Goal: Transaction & Acquisition: Book appointment/travel/reservation

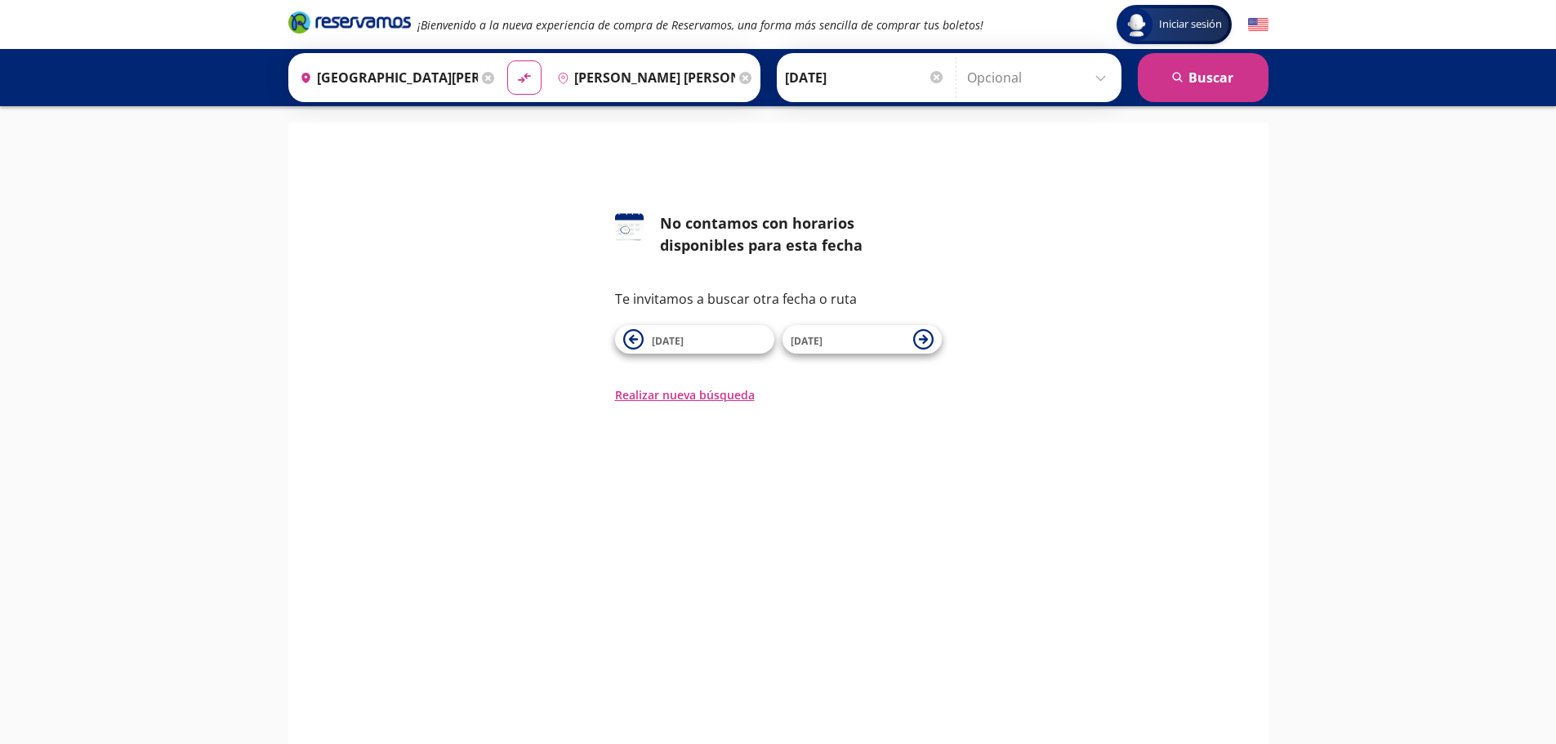
click at [622, 82] on input "[PERSON_NAME] [PERSON_NAME], [GEOGRAPHIC_DATA]" at bounding box center [643, 77] width 185 height 41
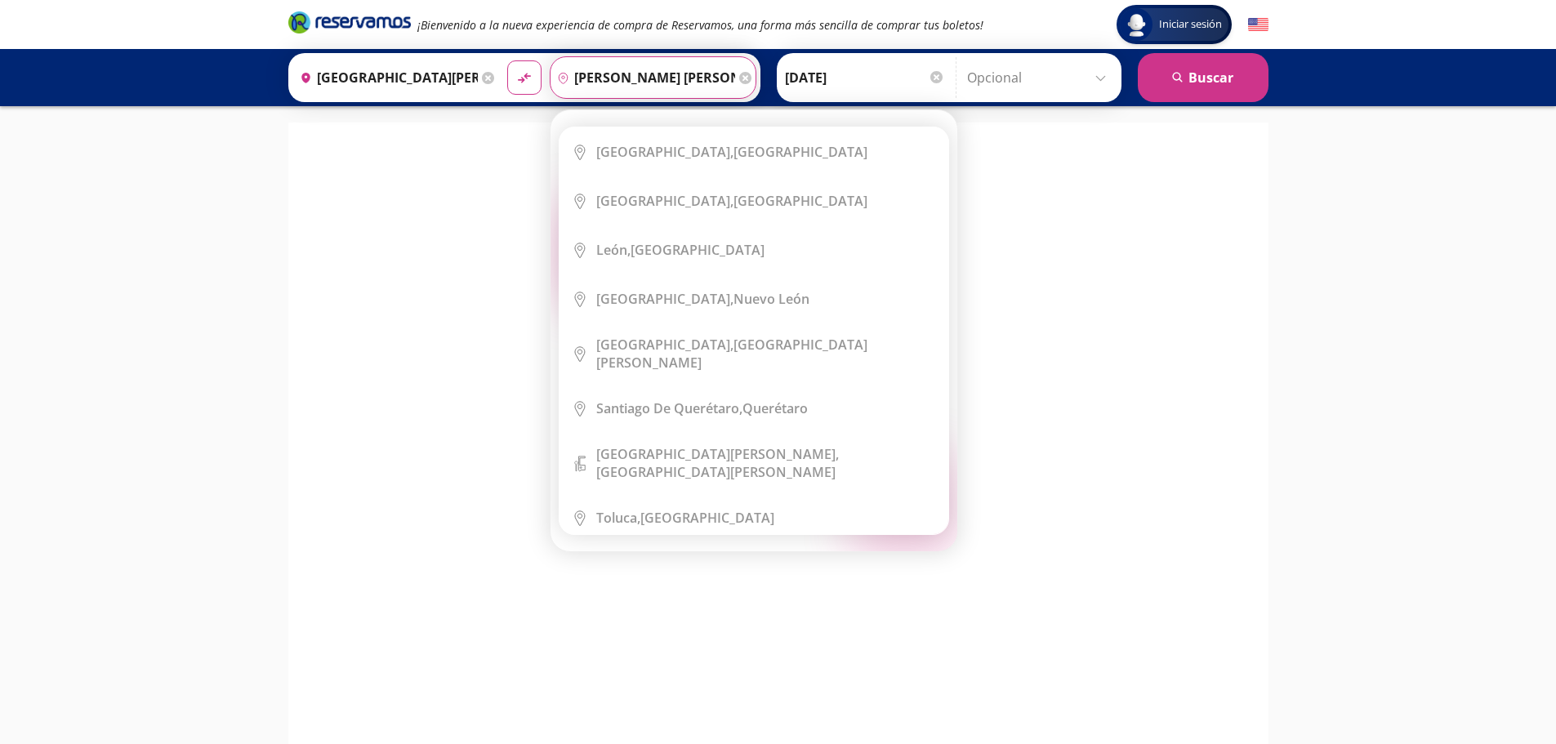
click at [742, 74] on icon at bounding box center [745, 78] width 12 height 12
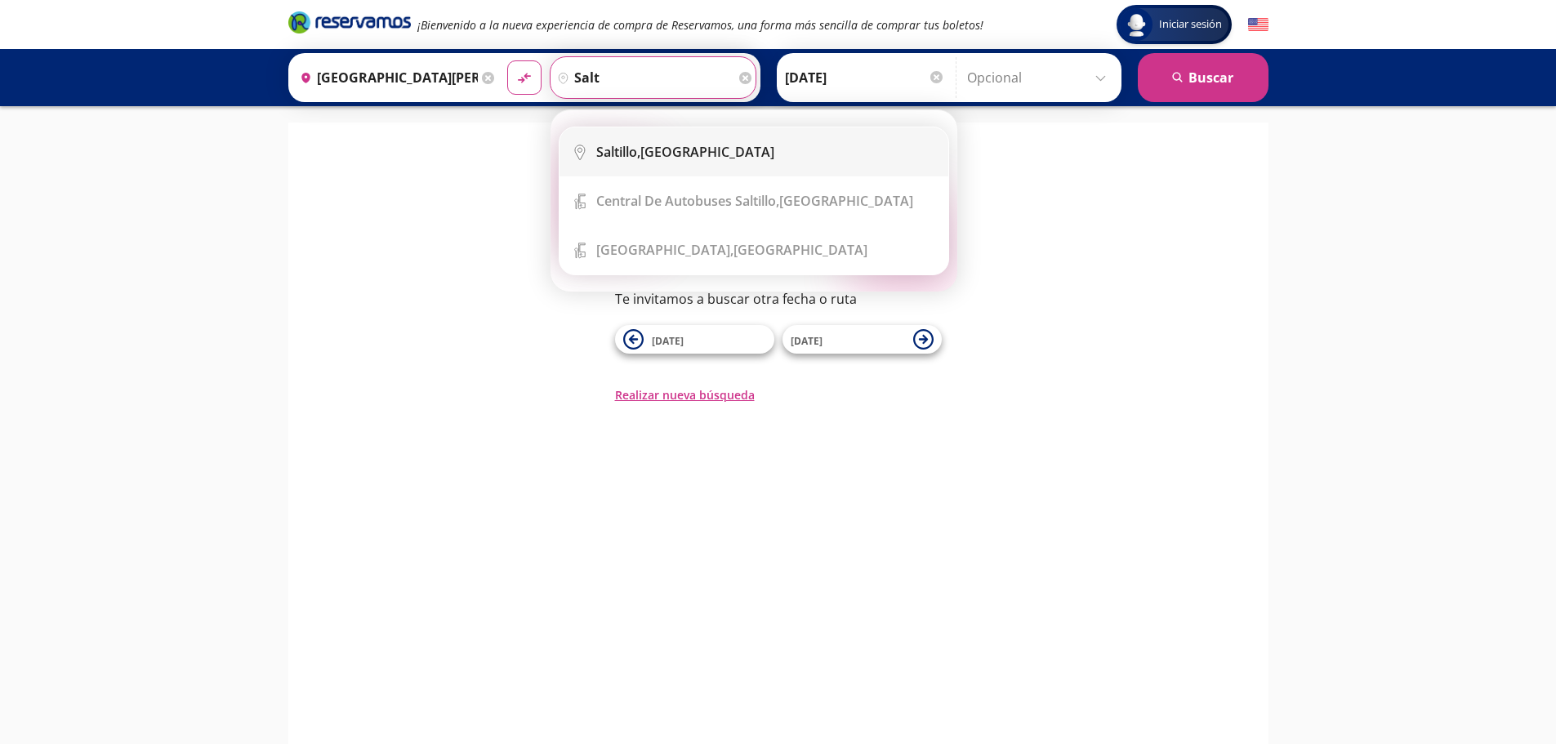
click at [663, 149] on div "[GEOGRAPHIC_DATA], [GEOGRAPHIC_DATA]" at bounding box center [685, 152] width 178 height 18
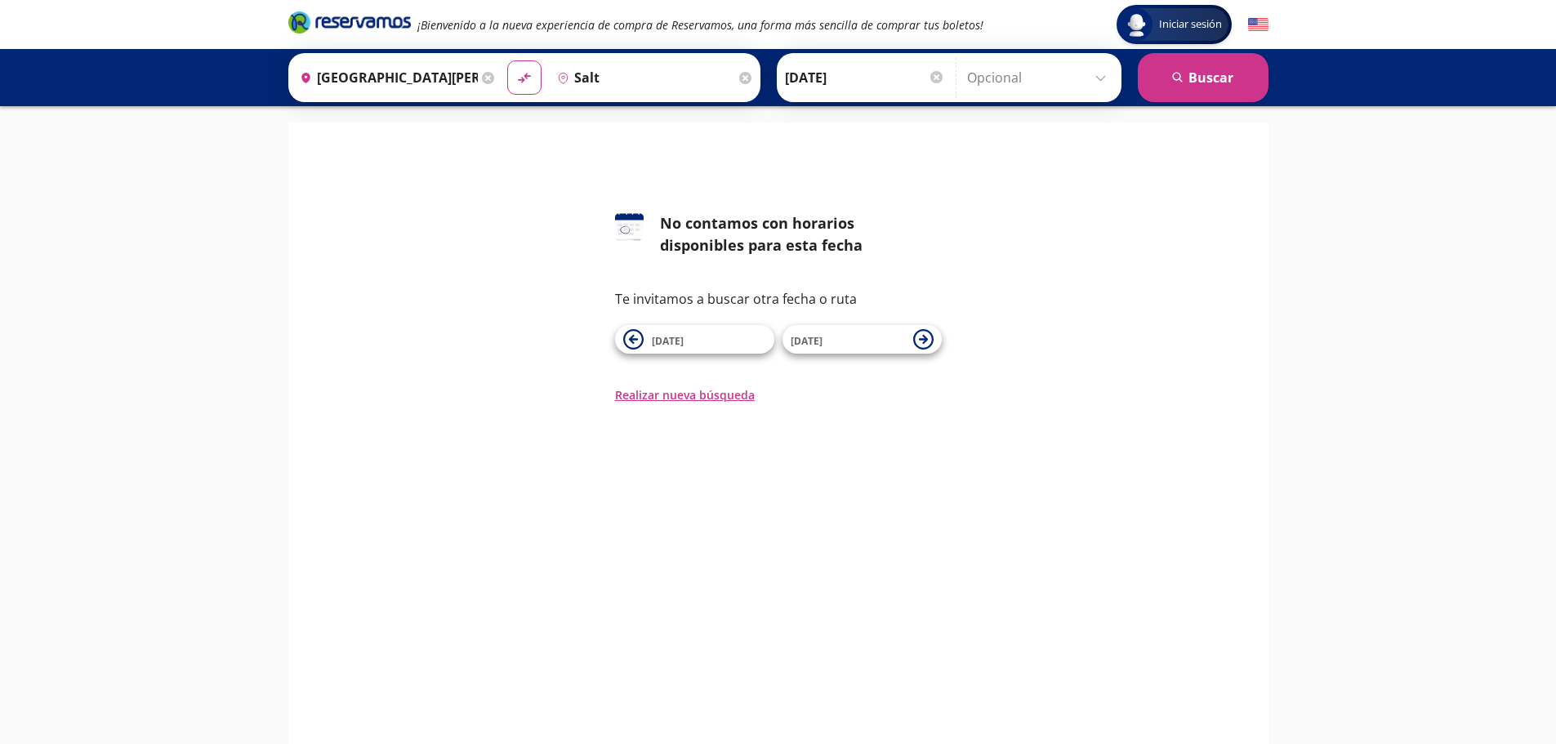
type input "[GEOGRAPHIC_DATA], [GEOGRAPHIC_DATA]"
click at [1173, 73] on icon "search" at bounding box center [1178, 78] width 12 height 12
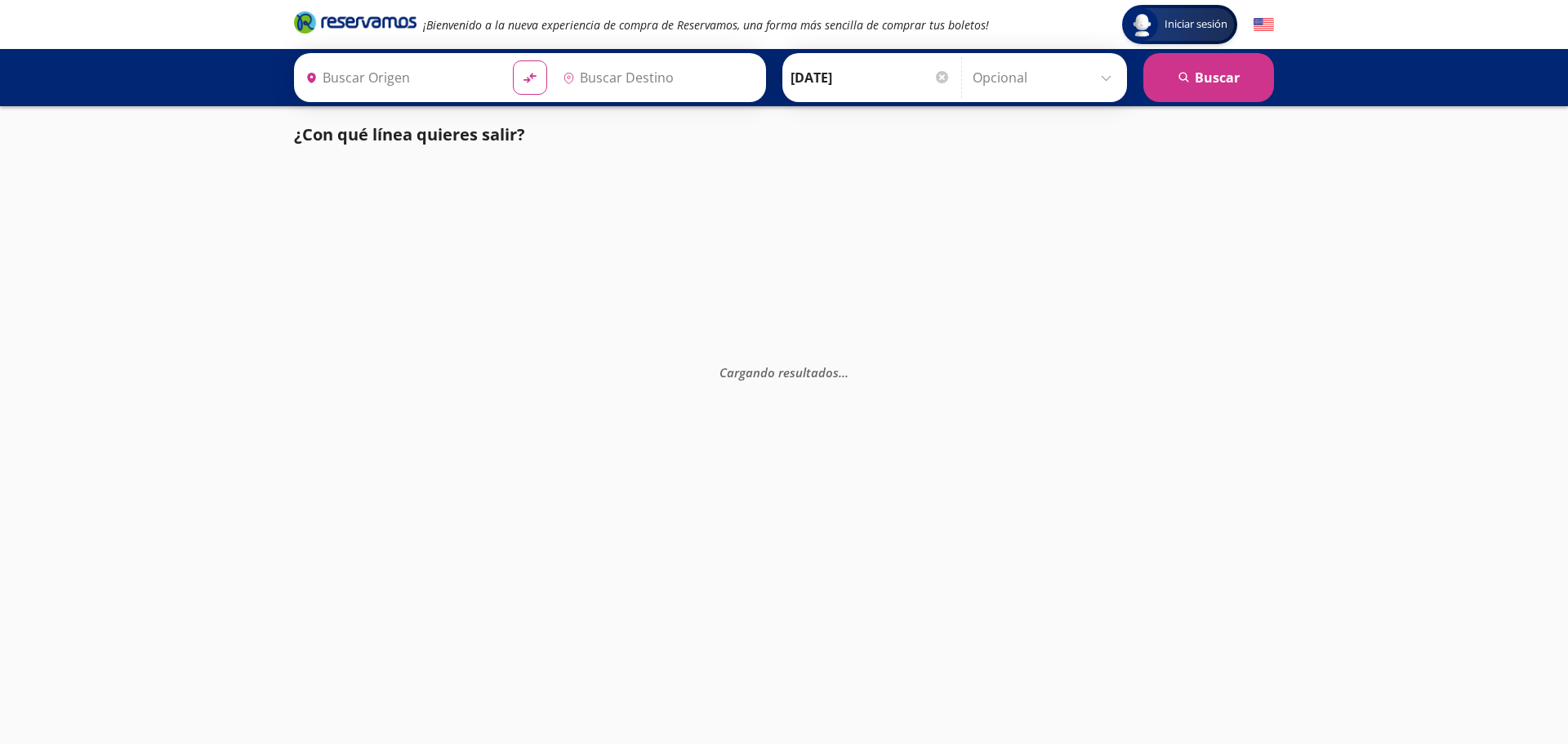
type input "[GEOGRAPHIC_DATA][PERSON_NAME], [GEOGRAPHIC_DATA][PERSON_NAME]"
type input "[GEOGRAPHIC_DATA], [GEOGRAPHIC_DATA]"
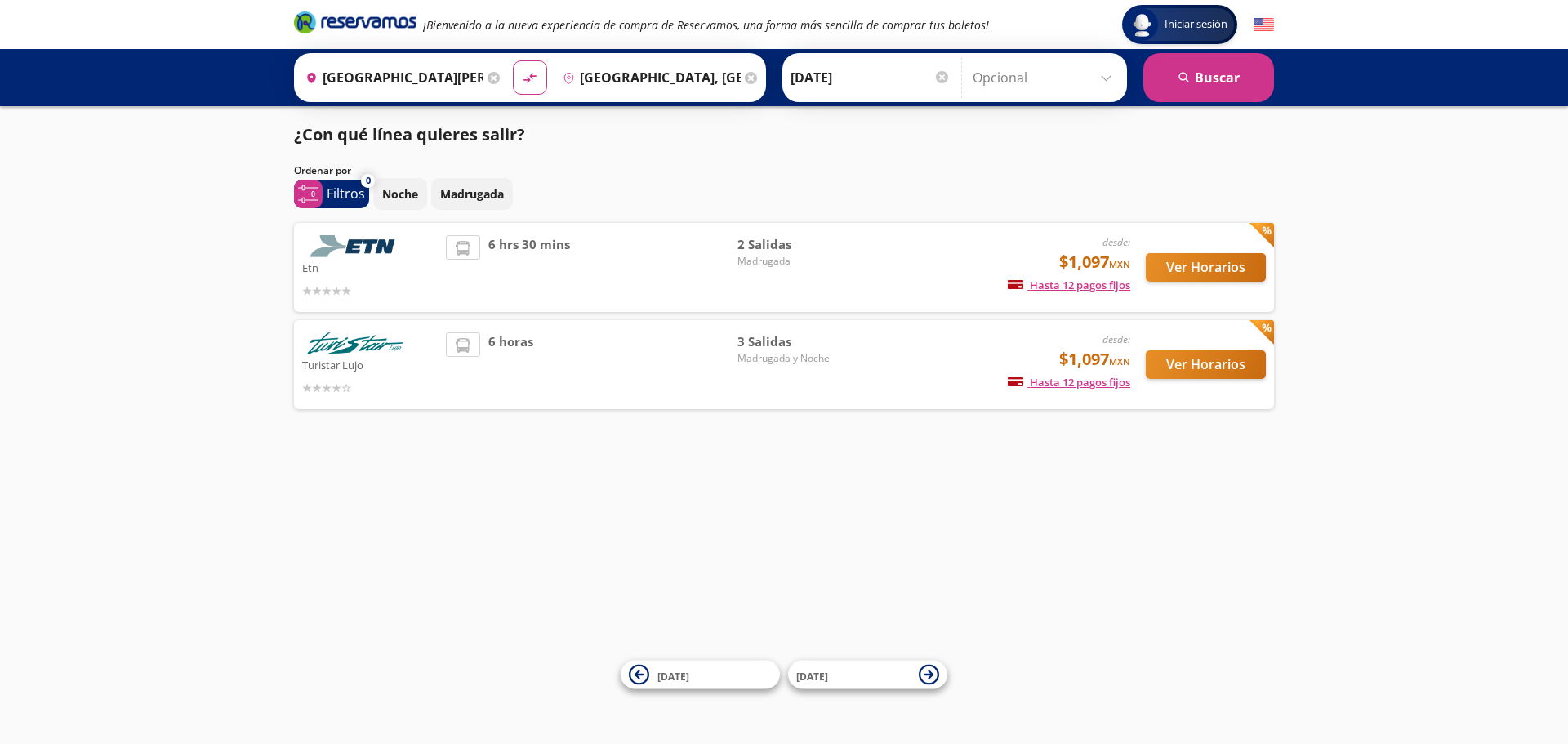
click at [540, 348] on div "6 horas" at bounding box center [592, 364] width 292 height 65
click at [1201, 360] on button "Ver Horarios" at bounding box center [1206, 364] width 120 height 29
